Goal: Task Accomplishment & Management: Manage account settings

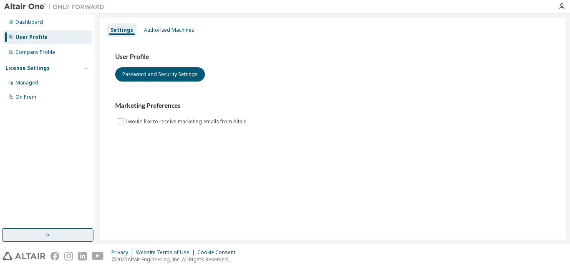
click at [65, 232] on button "button" at bounding box center [47, 234] width 91 height 13
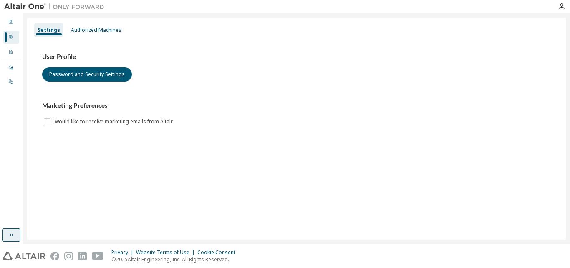
click at [16, 235] on button "button" at bounding box center [11, 234] width 18 height 13
